Goal: Transaction & Acquisition: Subscribe to service/newsletter

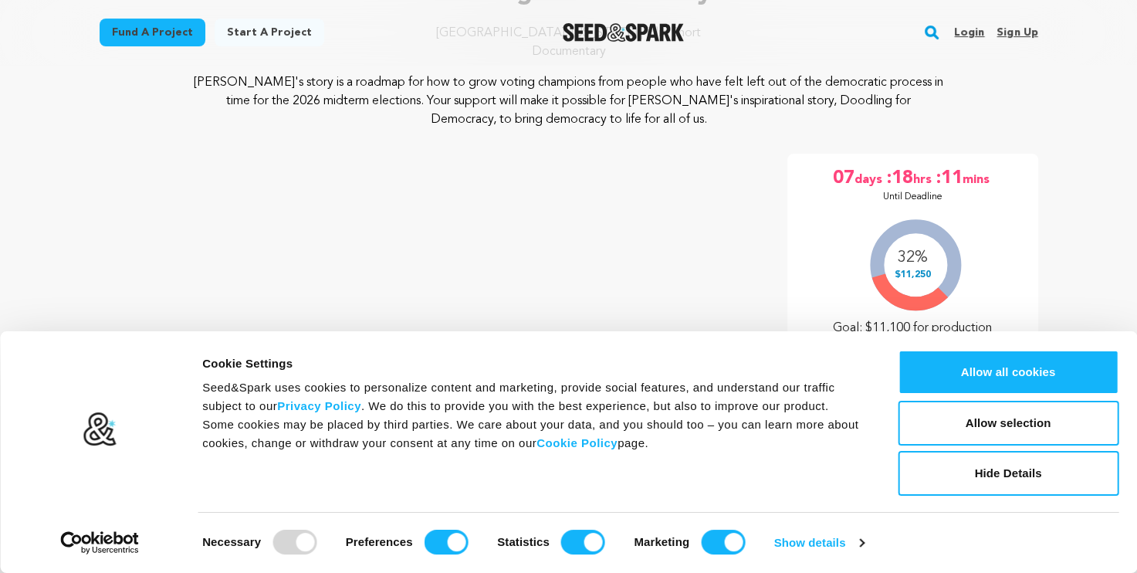
scroll to position [309, 0]
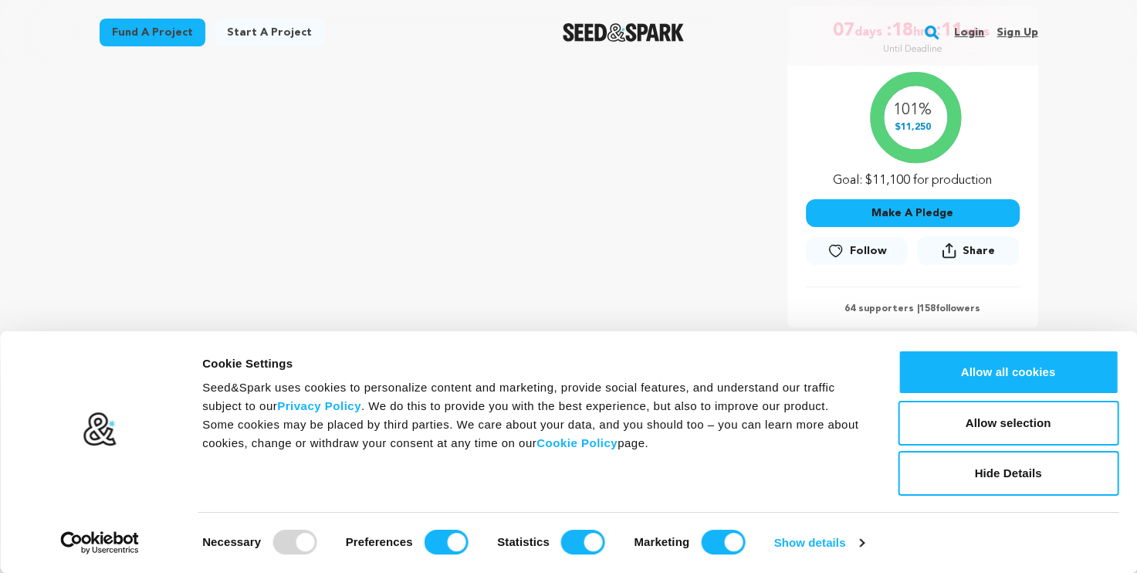
click at [842, 254] on icon at bounding box center [835, 250] width 16 height 15
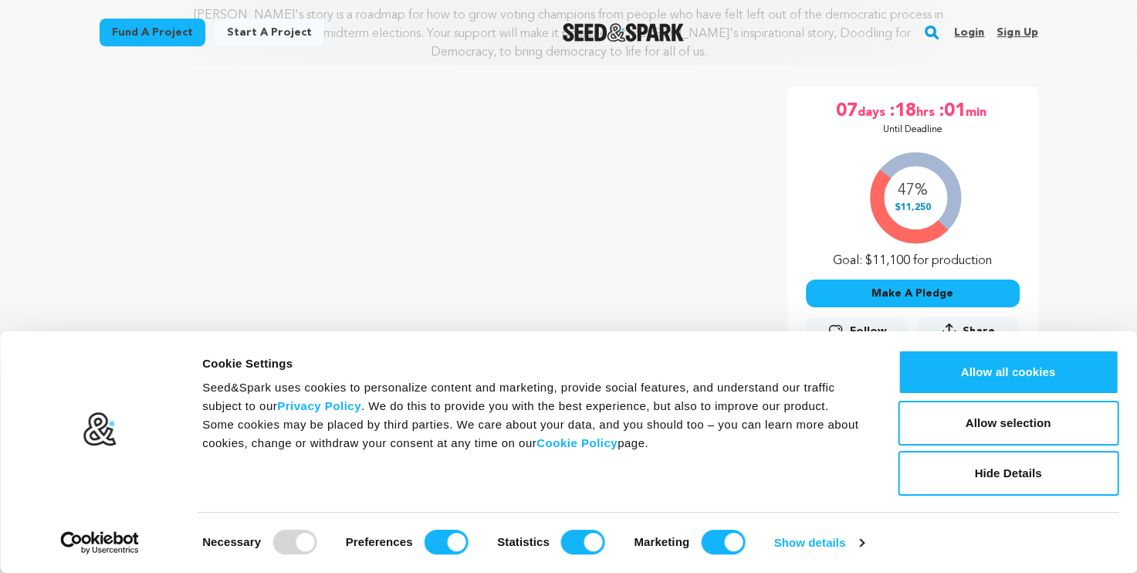
scroll to position [386, 0]
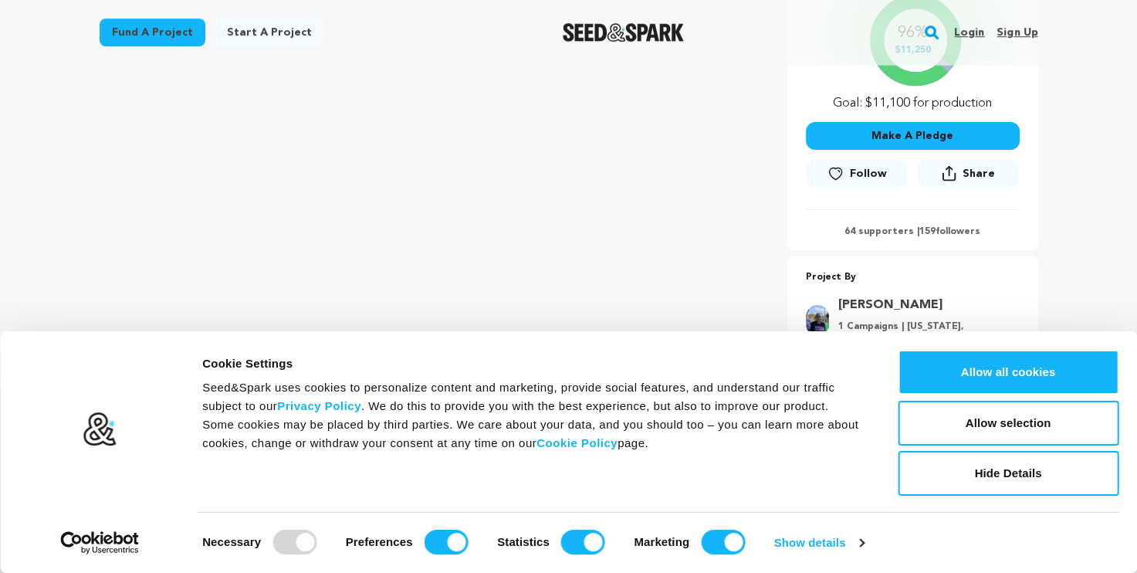
click at [833, 167] on icon at bounding box center [835, 173] width 12 height 12
